Goal: Check status: Check status

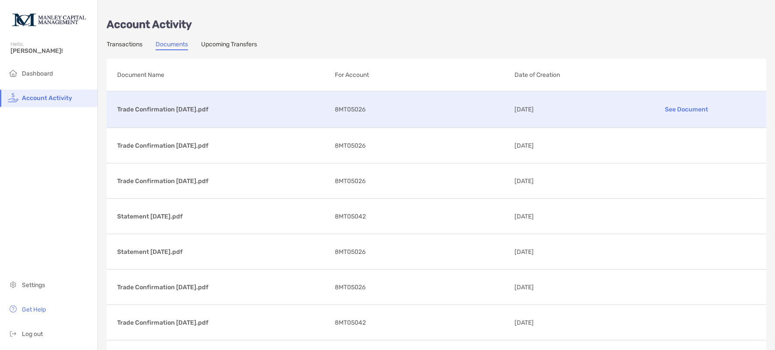
click at [332, 111] on div "Trade Confirmation [DATE].pdf See Document 8MT05026 [DATE]" at bounding box center [437, 109] width 660 height 36
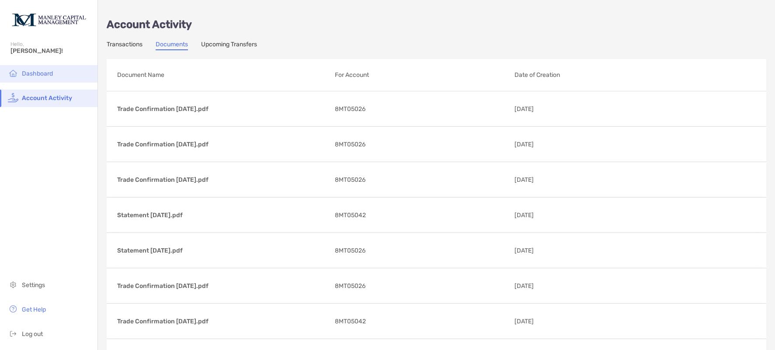
click at [35, 76] on span "Dashboard" at bounding box center [37, 73] width 31 height 7
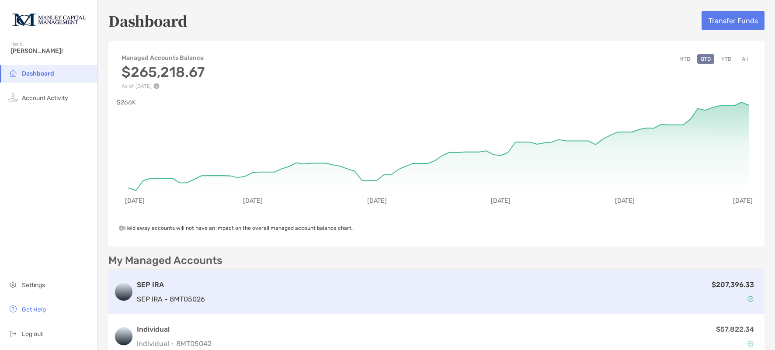
click at [261, 299] on div "$207,396.33" at bounding box center [483, 291] width 551 height 25
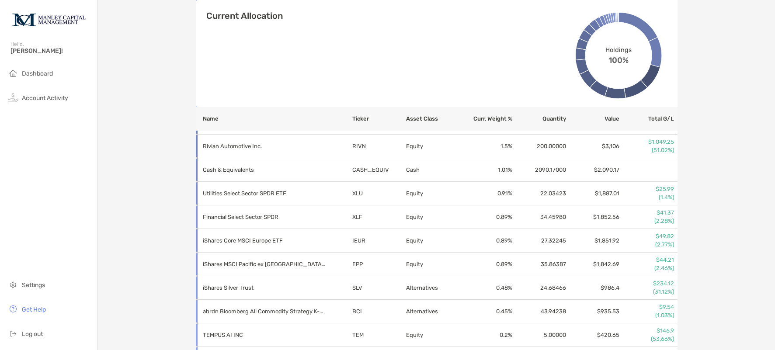
scroll to position [691, 0]
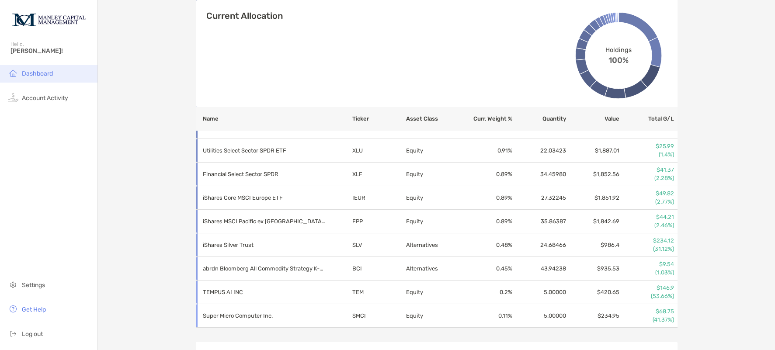
click at [50, 77] on span "Dashboard" at bounding box center [37, 73] width 31 height 7
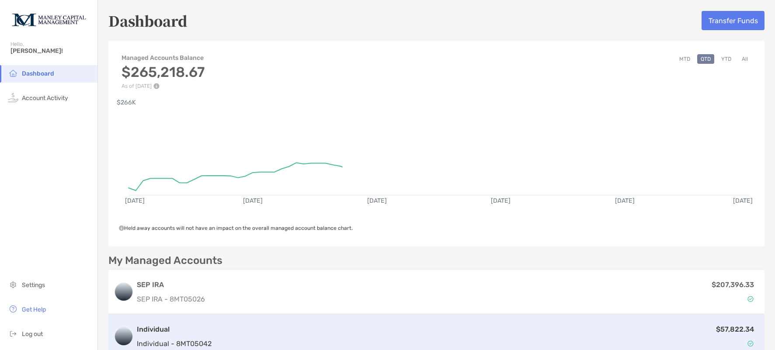
click at [288, 341] on div "$57,822.34" at bounding box center [487, 336] width 544 height 25
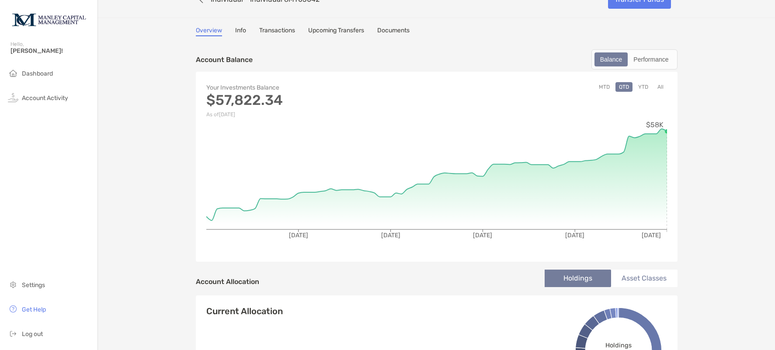
scroll to position [18, 0]
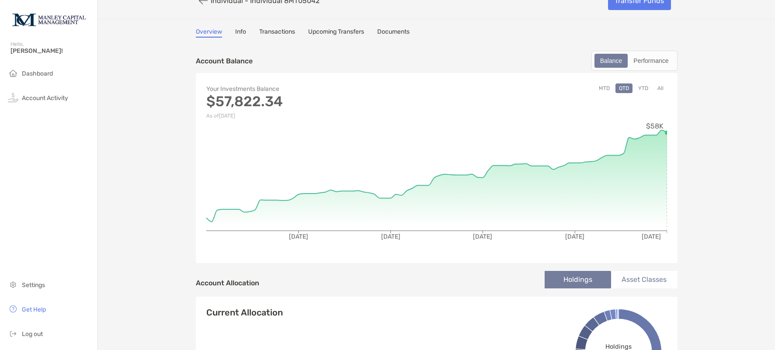
click at [281, 34] on link "Transactions" at bounding box center [277, 33] width 36 height 10
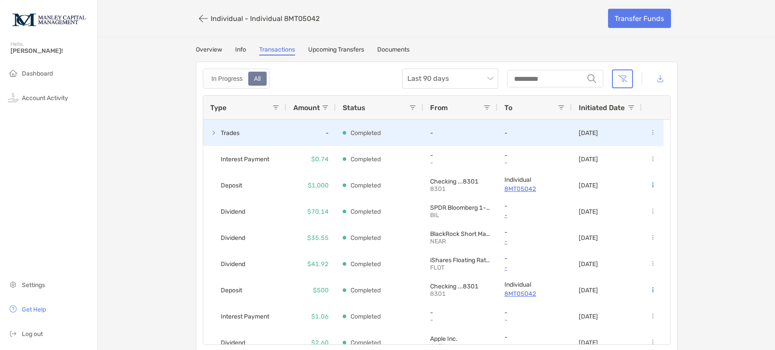
click at [394, 135] on div "Completed" at bounding box center [379, 132] width 73 height 25
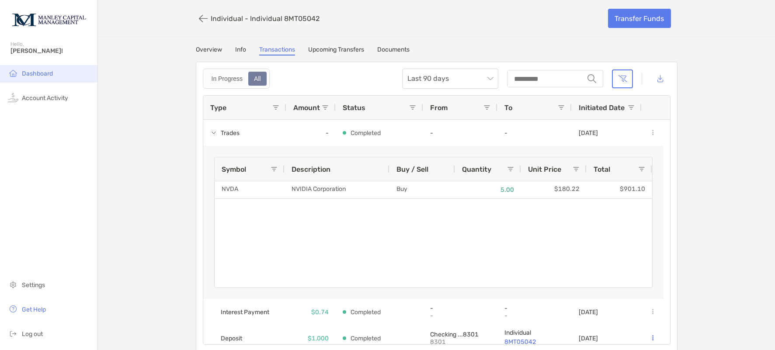
click at [33, 75] on span "Dashboard" at bounding box center [37, 73] width 31 height 7
